Goal: Task Accomplishment & Management: Complete application form

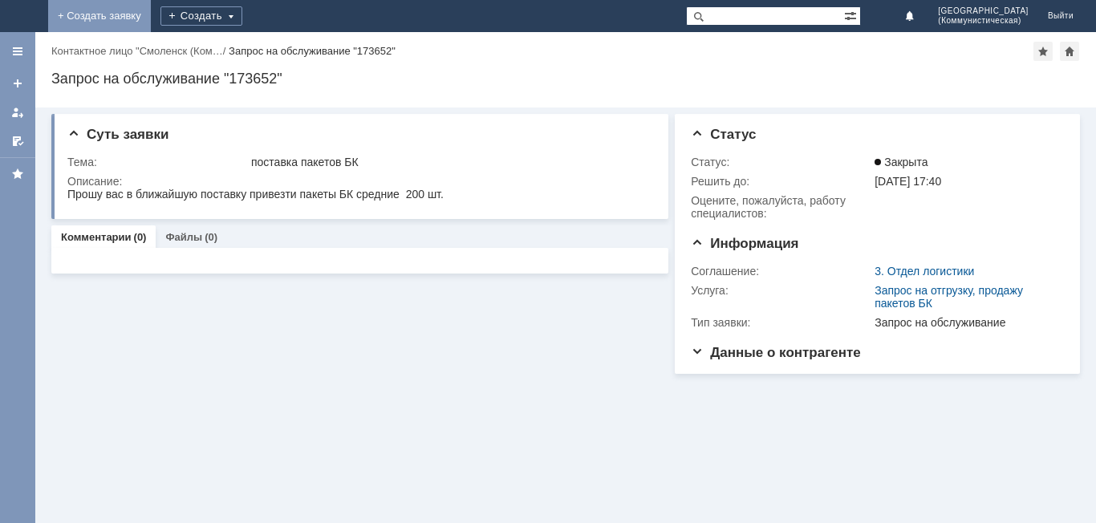
click at [151, 16] on link "+ Создать заявку" at bounding box center [99, 16] width 103 height 32
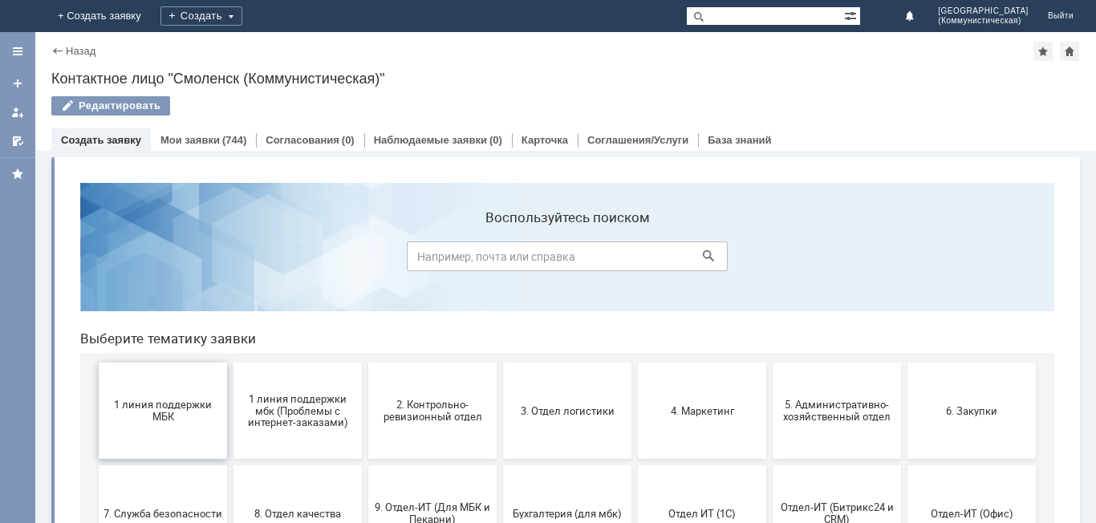
click at [162, 402] on span "1 линия поддержки МБК" at bounding box center [163, 411] width 119 height 24
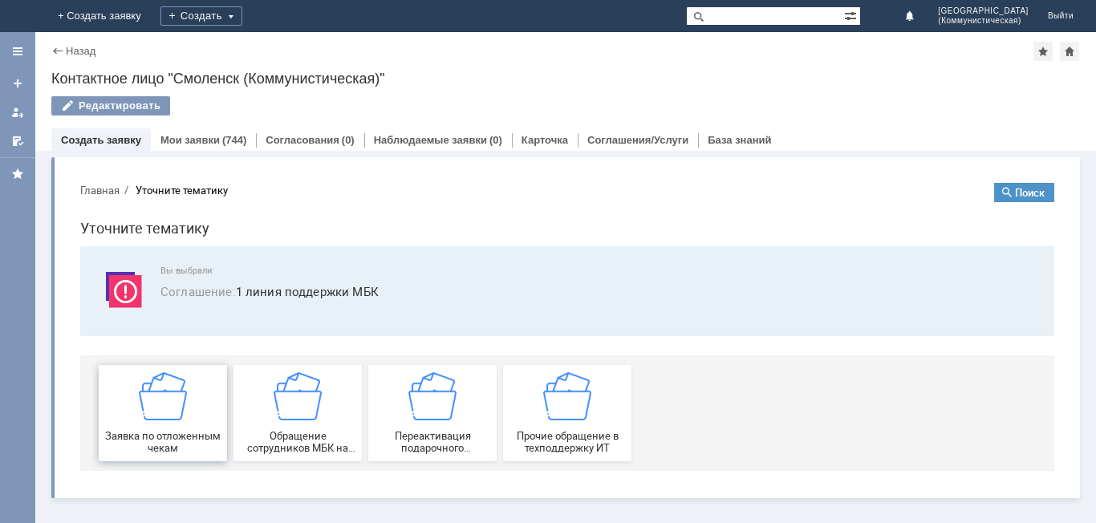
click at [170, 410] on img at bounding box center [163, 396] width 48 height 48
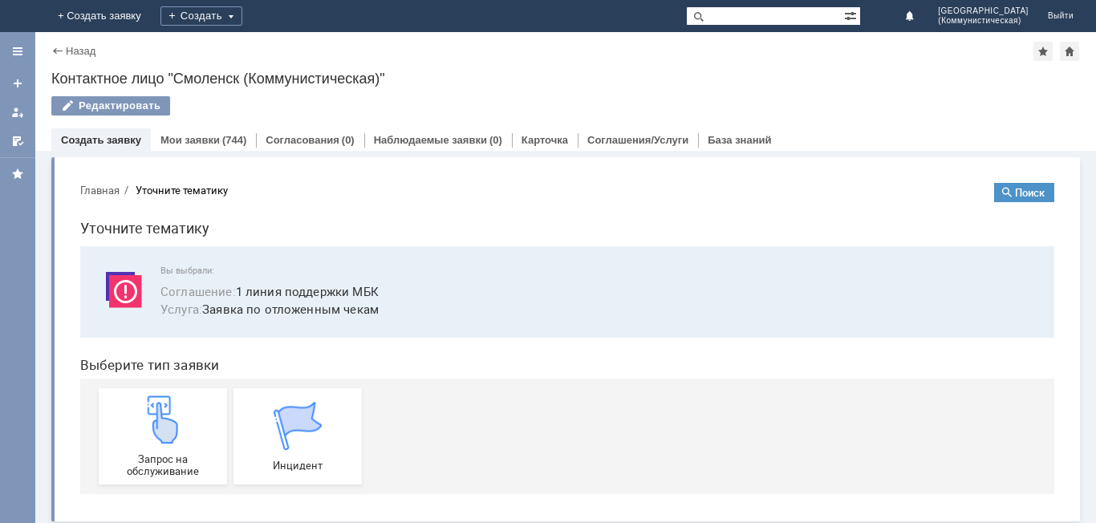
click at [170, 410] on img at bounding box center [163, 420] width 48 height 48
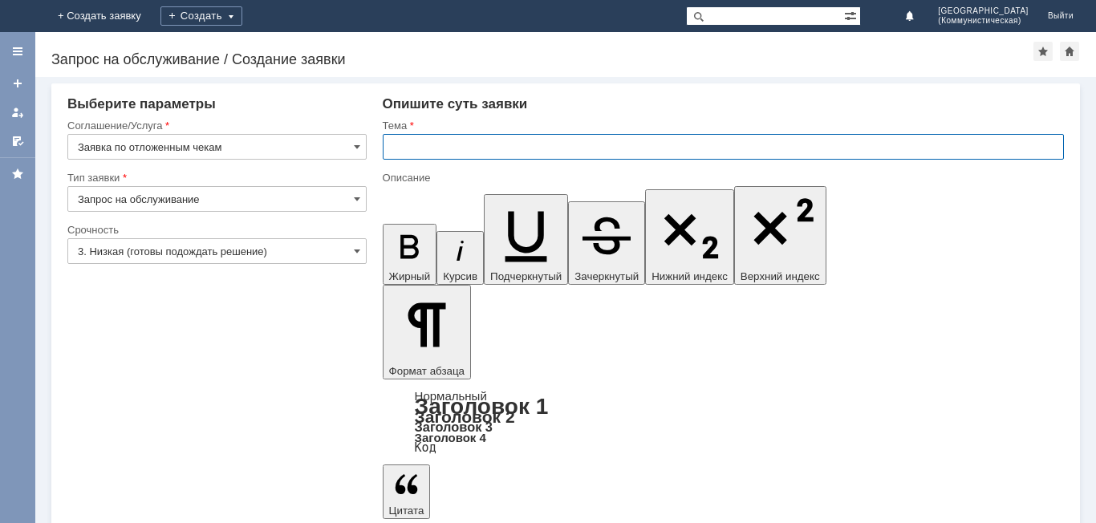
click at [393, 145] on input "text" at bounding box center [723, 147] width 681 height 26
type input "удалить чек"
